Goal: Navigation & Orientation: Find specific page/section

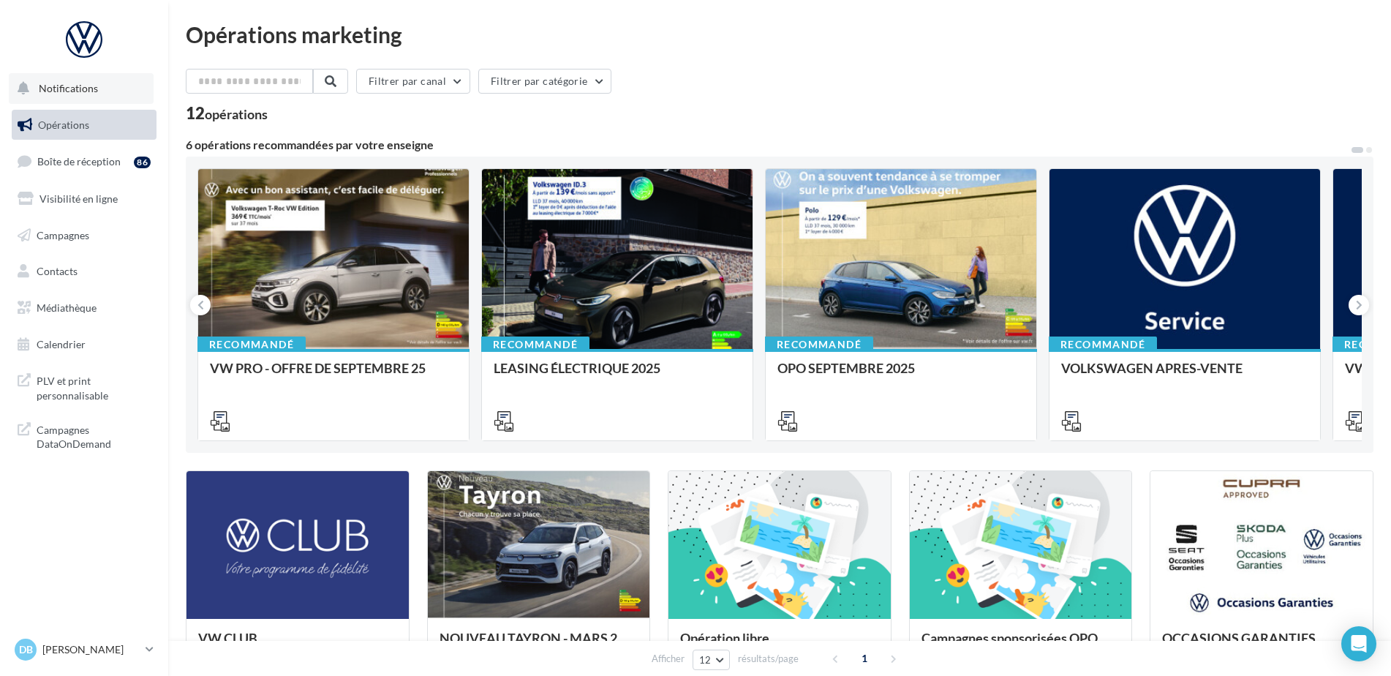
click at [56, 84] on span "Notifications" at bounding box center [68, 88] width 59 height 12
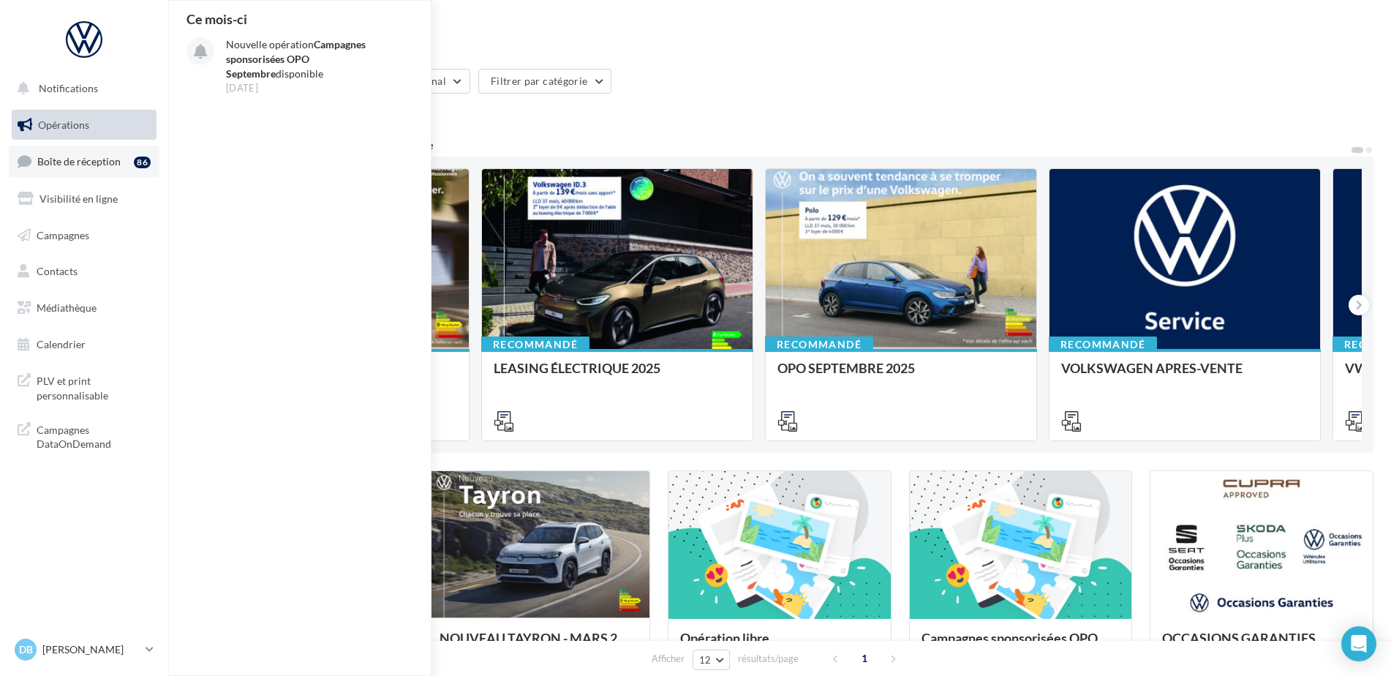
click at [65, 162] on span "Boîte de réception" at bounding box center [78, 161] width 83 height 12
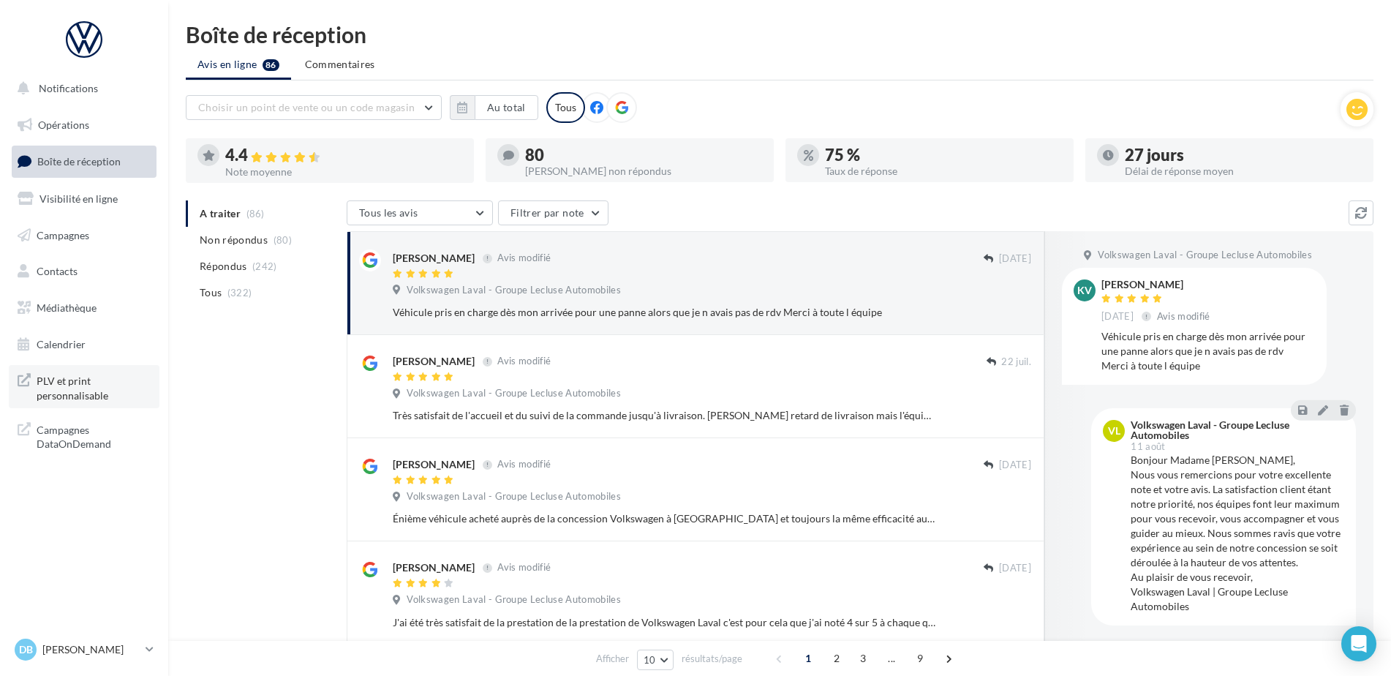
click at [93, 383] on span "PLV et print personnalisable" at bounding box center [94, 386] width 114 height 31
click at [59, 392] on span "PLV et print personnalisable" at bounding box center [94, 386] width 114 height 31
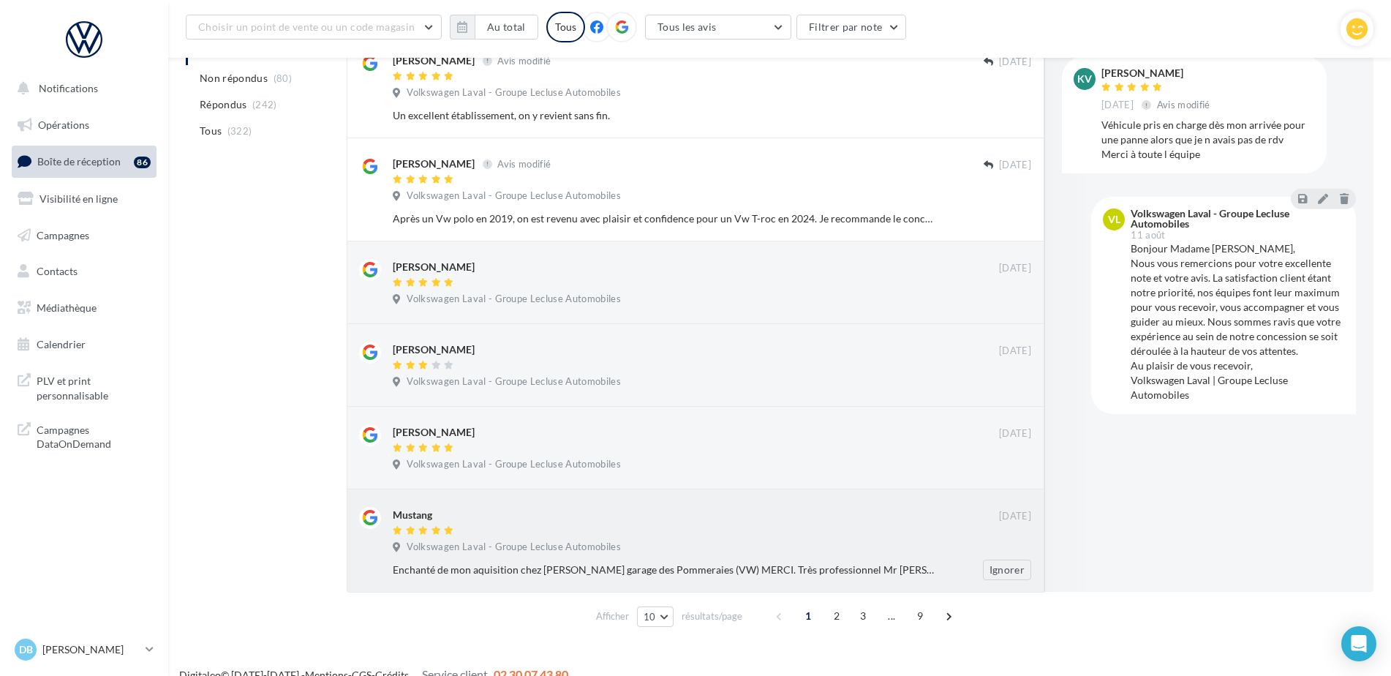
scroll to position [642, 0]
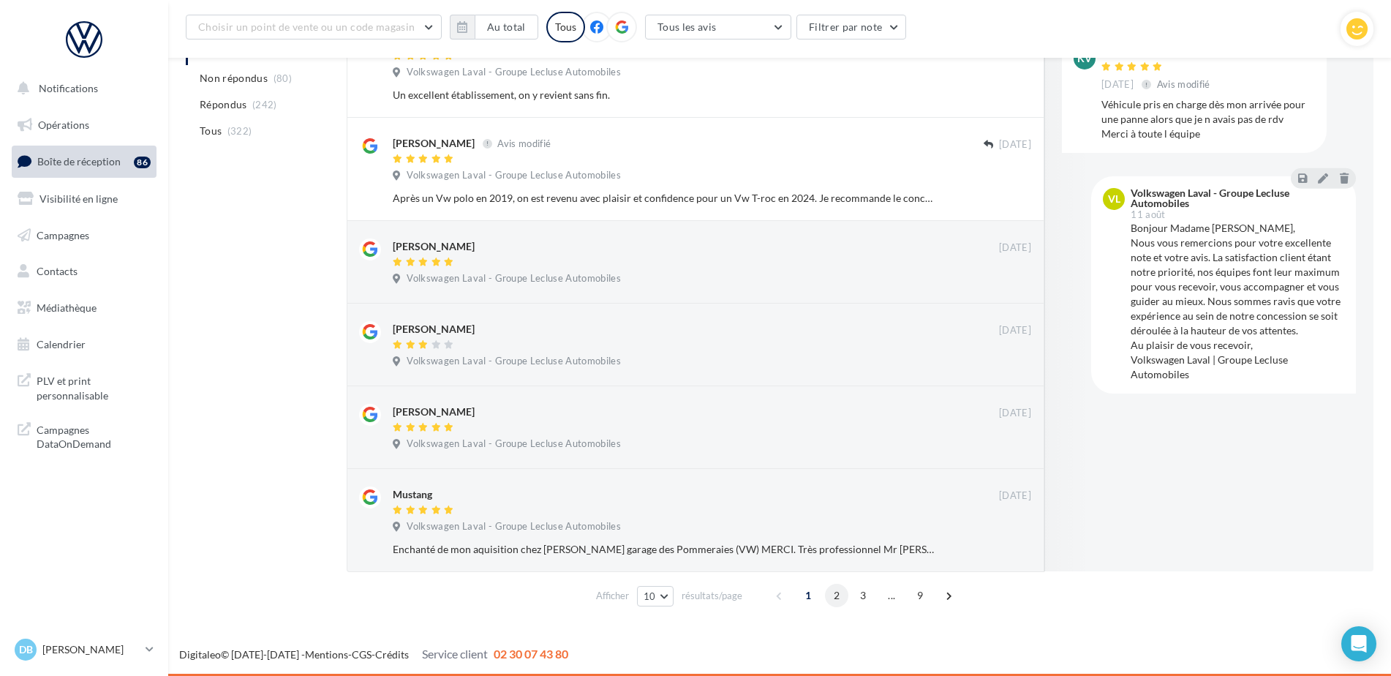
click at [832, 597] on span "2" at bounding box center [836, 595] width 23 height 23
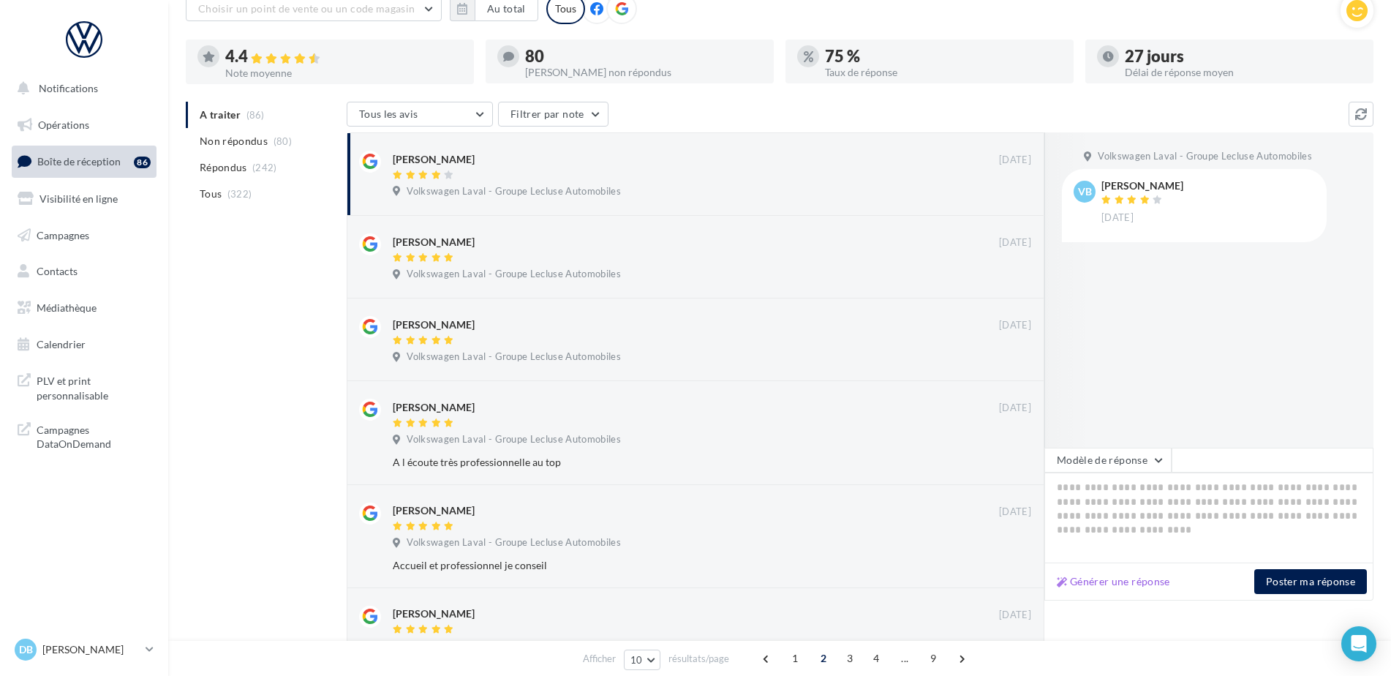
scroll to position [0, 0]
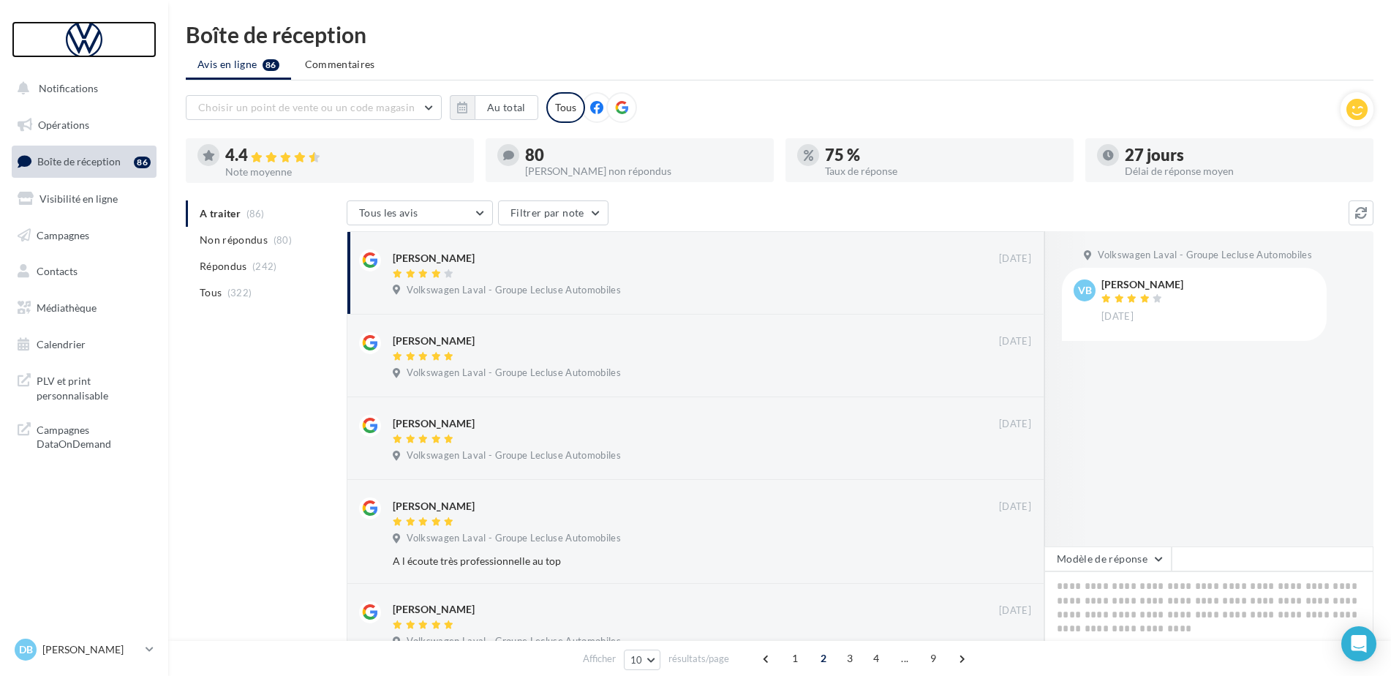
click at [91, 42] on div at bounding box center [84, 39] width 117 height 37
